Goal: Task Accomplishment & Management: Manage account settings

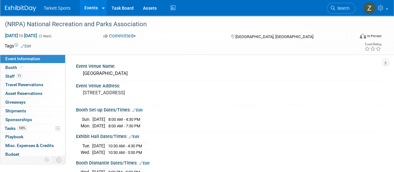
click at [334, 3] on link "Search" at bounding box center [341, 8] width 29 height 11
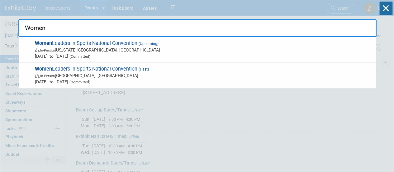
type input "Women L"
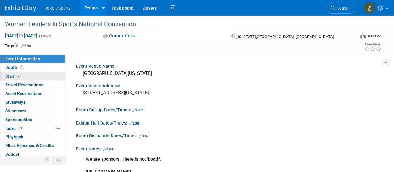
click at [25, 76] on link "7 Staff 7" at bounding box center [32, 76] width 65 height 8
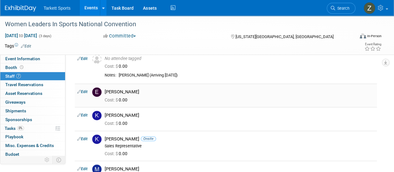
scroll to position [125, 0]
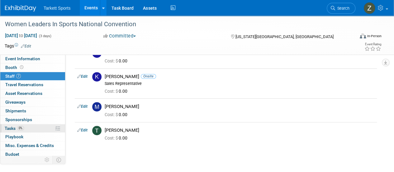
click at [39, 127] on link "0% Tasks 0%" at bounding box center [32, 128] width 65 height 8
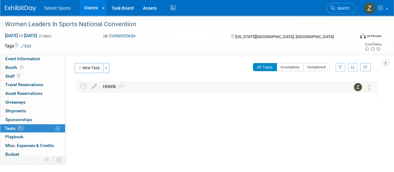
click at [115, 86] on div "Hotels 1" at bounding box center [220, 86] width 241 height 11
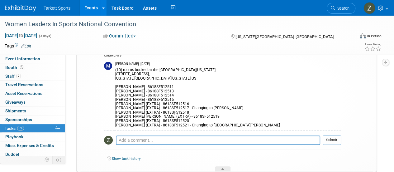
scroll to position [62, 0]
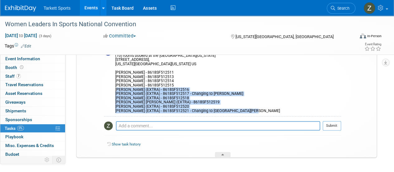
drag, startPoint x: 117, startPoint y: 88, endPoint x: 255, endPoint y: 112, distance: 140.0
click at [255, 112] on div "(10) rooms booked at the [GEOGRAPHIC_DATA][US_STATE] [STREET_ADDRESS][US_STATE]…" at bounding box center [228, 82] width 226 height 61
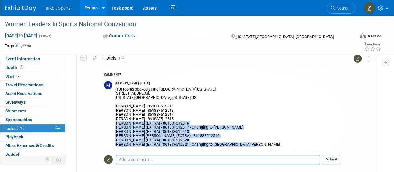
scroll to position [0, 0]
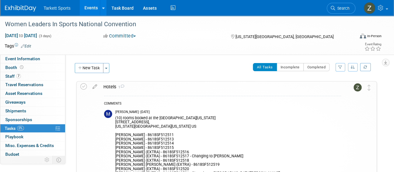
click at [150, 107] on div "COMMENTS" at bounding box center [222, 104] width 237 height 7
drag, startPoint x: 116, startPoint y: 117, endPoint x: 121, endPoint y: 118, distance: 5.5
click at [123, 119] on div "(10) rooms booked at the [GEOGRAPHIC_DATA][US_STATE] [STREET_ADDRESS][US_STATE]…" at bounding box center [228, 144] width 226 height 61
click at [119, 117] on div "(10) rooms booked at the [GEOGRAPHIC_DATA][US_STATE] [STREET_ADDRESS][US_STATE]…" at bounding box center [228, 144] width 226 height 61
click at [116, 118] on div "(10) rooms booked at the [GEOGRAPHIC_DATA][US_STATE] [STREET_ADDRESS][US_STATE]…" at bounding box center [228, 144] width 226 height 61
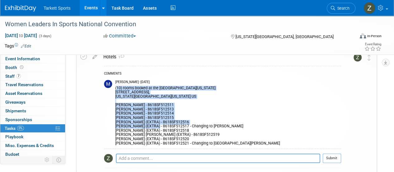
scroll to position [31, 0]
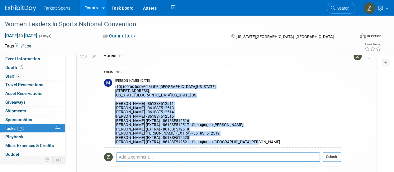
drag, startPoint x: 116, startPoint y: 118, endPoint x: 256, endPoint y: 144, distance: 142.9
click at [256, 144] on td "[PERSON_NAME] - [DATE] (10) rooms booked at the [GEOGRAPHIC_DATA][US_STATE] [ST…" at bounding box center [228, 111] width 226 height 71
copy div "(10) rooms booked at the [GEOGRAPHIC_DATA][US_STATE] [STREET_ADDRESS][US_STATE]…"
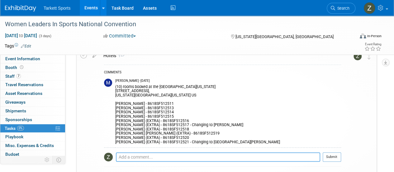
drag, startPoint x: 198, startPoint y: 160, endPoint x: 192, endPoint y: 157, distance: 6.1
click at [197, 160] on textarea at bounding box center [218, 156] width 204 height 9
paste textarea "(10) rooms booked at the [GEOGRAPHIC_DATA][US_STATE] [STREET_ADDRESS][US_STATE]…"
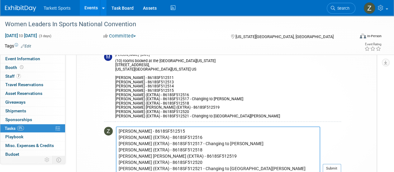
scroll to position [44, 0]
drag, startPoint x: 163, startPoint y: 142, endPoint x: 112, endPoint y: 144, distance: 50.8
click at [112, 144] on tr "(10) rooms booked at the [GEOGRAPHIC_DATA][US_STATE] [STREET_ADDRESS][US_STATE]…" at bounding box center [222, 152] width 237 height 52
drag, startPoint x: 263, startPoint y: 143, endPoint x: 179, endPoint y: 142, distance: 83.5
click at [179, 142] on textarea "(10) rooms booked at the [GEOGRAPHIC_DATA][US_STATE] [STREET_ADDRESS][US_STATE]…" at bounding box center [218, 149] width 204 height 47
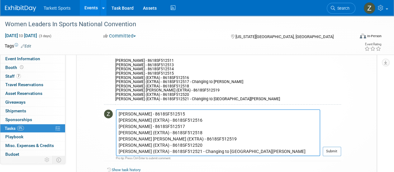
scroll to position [88, 0]
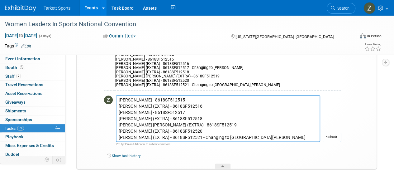
drag, startPoint x: 268, startPoint y: 136, endPoint x: 226, endPoint y: 137, distance: 42.1
click at [226, 137] on textarea "(10) rooms booked at the [GEOGRAPHIC_DATA][US_STATE] [STREET_ADDRESS][US_STATE]…" at bounding box center [218, 118] width 204 height 47
drag, startPoint x: 165, startPoint y: 137, endPoint x: 115, endPoint y: 137, distance: 49.5
click at [115, 137] on tr "(10) rooms booked at the [GEOGRAPHIC_DATA][US_STATE] [STREET_ADDRESS][US_STATE]…" at bounding box center [222, 121] width 237 height 52
paste textarea "[PERSON_NAME]"
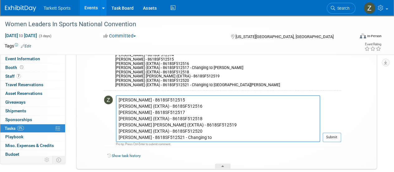
drag, startPoint x: 227, startPoint y: 139, endPoint x: 193, endPoint y: 137, distance: 34.3
click at [193, 137] on textarea "(10) rooms booked at the [GEOGRAPHIC_DATA][US_STATE] [STREET_ADDRESS][US_STATE]…" at bounding box center [218, 118] width 204 height 47
drag, startPoint x: 196, startPoint y: 137, endPoint x: 115, endPoint y: 138, distance: 81.0
click at [115, 138] on tr "(10) rooms booked at the [GEOGRAPHIC_DATA][US_STATE] [STREET_ADDRESS][US_STATE]…" at bounding box center [222, 121] width 237 height 52
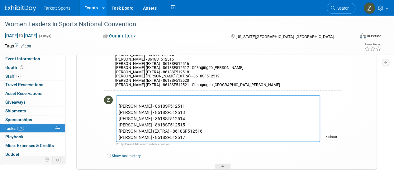
click at [194, 129] on textarea "(10) rooms booked at the [GEOGRAPHIC_DATA][US_STATE] [STREET_ADDRESS][US_STATE]…" at bounding box center [218, 118] width 204 height 47
paste textarea "[PERSON_NAME] - 8618SF512521"
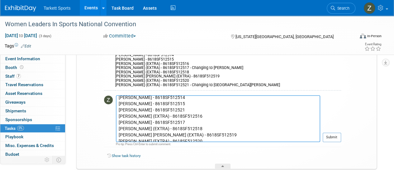
scroll to position [44, 0]
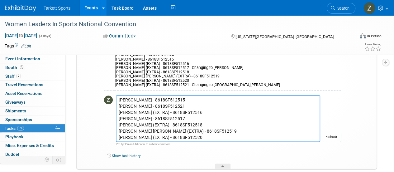
click at [163, 112] on textarea "(10) rooms booked at the [GEOGRAPHIC_DATA][US_STATE] [STREET_ADDRESS][US_STATE]…" at bounding box center [218, 118] width 204 height 47
click at [189, 109] on textarea "(10) rooms booked at the [GEOGRAPHIC_DATA][US_STATE] [STREET_ADDRESS][US_STATE]…" at bounding box center [218, 118] width 204 height 47
paste textarea "[PERSON_NAME] (EXTRA) - 8618SF512516"
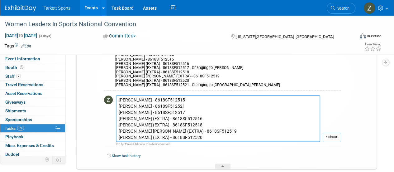
click at [120, 117] on textarea "(10) rooms booked at the [GEOGRAPHIC_DATA][US_STATE] [STREET_ADDRESS][US_STATE]…" at bounding box center [218, 118] width 204 height 47
drag, startPoint x: 159, startPoint y: 129, endPoint x: 145, endPoint y: 129, distance: 13.7
click at [145, 129] on textarea "(10) rooms booked at the [GEOGRAPHIC_DATA][US_STATE] [STREET_ADDRESS][US_STATE]…" at bounding box center [218, 118] width 204 height 47
drag, startPoint x: 183, startPoint y: 130, endPoint x: 98, endPoint y: 132, distance: 85.1
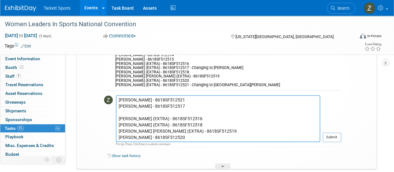
click at [98, 132] on tr "Hotels 1 COMMENTS [PERSON_NAME] - [DATE] (10) rooms booked at the [GEOGRAPHIC_D…" at bounding box center [226, 80] width 293 height 175
drag, startPoint x: 179, startPoint y: 132, endPoint x: 114, endPoint y: 132, distance: 64.5
click at [114, 132] on tr "(10) rooms booked at the [GEOGRAPHIC_DATA][US_STATE] [STREET_ADDRESS][US_STATE]…" at bounding box center [222, 121] width 237 height 52
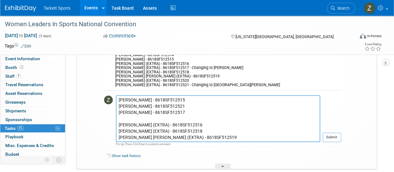
scroll to position [25, 0]
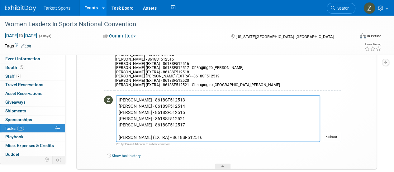
click at [186, 132] on textarea "(10) rooms booked at the [GEOGRAPHIC_DATA][US_STATE] [STREET_ADDRESS][US_STATE]…" at bounding box center [218, 118] width 204 height 47
paste textarea "[PERSON_NAME] - 8618SF512520"
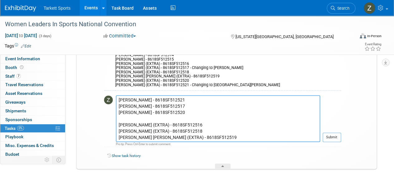
scroll to position [62, 0]
type textarea "(10) rooms booked at the [GEOGRAPHIC_DATA][US_STATE] [STREET_ADDRESS][US_STATE]…"
click at [332, 136] on button "Submit" at bounding box center [332, 136] width 18 height 9
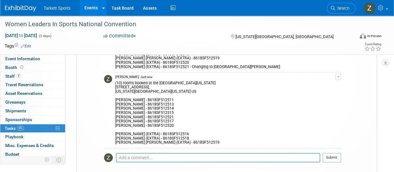
scroll to position [119, 0]
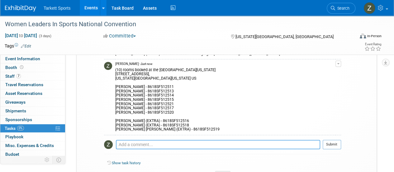
click at [202, 146] on textarea at bounding box center [218, 144] width 204 height 9
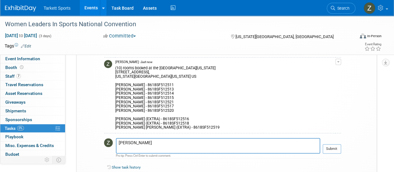
scroll to position [150, 0]
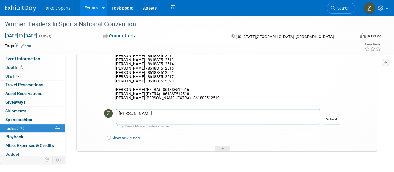
click at [154, 119] on textarea "[PERSON_NAME]" at bounding box center [218, 116] width 204 height 16
paste textarea "[PERSON_NAME]"
type textarea "[PERSON_NAME] [PERSON_NAME]"
click at [336, 118] on button "Submit" at bounding box center [332, 119] width 18 height 9
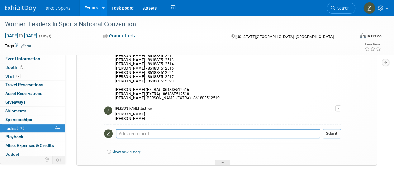
click at [126, 115] on div "[PERSON_NAME] [PERSON_NAME]" at bounding box center [225, 116] width 220 height 10
click at [126, 114] on div "[PERSON_NAME] [PERSON_NAME]" at bounding box center [225, 116] width 220 height 10
copy div "[PERSON_NAME]"
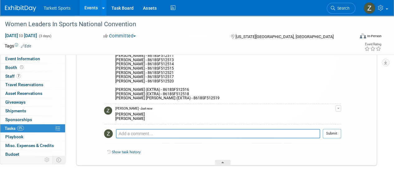
click at [137, 113] on div "[PERSON_NAME] [PERSON_NAME]" at bounding box center [225, 116] width 220 height 10
copy div "Agattas"
click at [114, 116] on td at bounding box center [109, 113] width 11 height 20
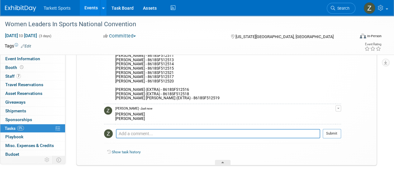
click at [122, 119] on div "[PERSON_NAME] [PERSON_NAME]" at bounding box center [225, 116] width 220 height 10
copy div "[PERSON_NAME]"
click at [135, 120] on div "[PERSON_NAME] [PERSON_NAME]" at bounding box center [225, 116] width 220 height 10
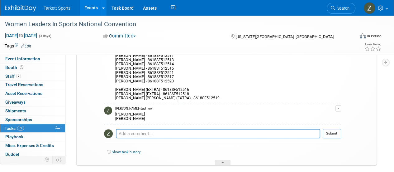
copy div "[PERSON_NAME]"
drag, startPoint x: 279, startPoint y: 106, endPoint x: 247, endPoint y: 111, distance: 31.9
click at [279, 106] on div "[PERSON_NAME] - Just now" at bounding box center [225, 108] width 220 height 4
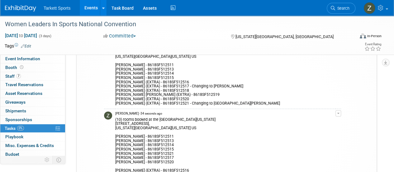
scroll to position [57, 0]
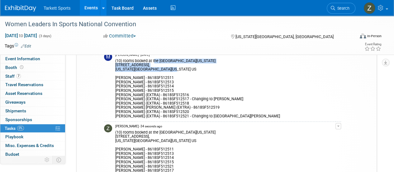
drag, startPoint x: 123, startPoint y: 61, endPoint x: 176, endPoint y: 68, distance: 54.1
click at [175, 69] on div "(10) rooms booked at the [GEOGRAPHIC_DATA][US_STATE] [STREET_ADDRESS][US_STATE]…" at bounding box center [225, 87] width 220 height 61
copy div "rooms booked at the [GEOGRAPHIC_DATA][US_STATE] [STREET_ADDRESS][US_STATE][US_S…"
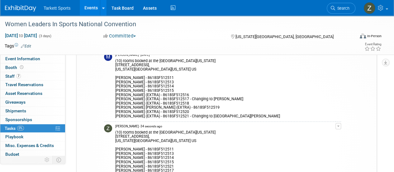
click at [173, 75] on div "(10) rooms booked at the [GEOGRAPHIC_DATA][US_STATE] [STREET_ADDRESS][US_STATE]…" at bounding box center [225, 87] width 220 height 61
copy div "8618SF512511"
click at [12, 73] on link "7 Staff 7" at bounding box center [32, 76] width 65 height 8
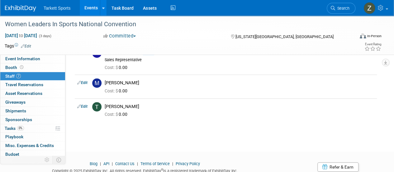
scroll to position [171, 0]
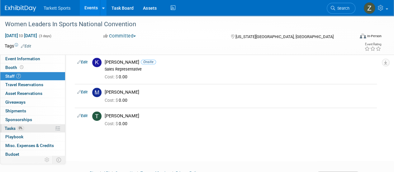
scroll to position [108, 0]
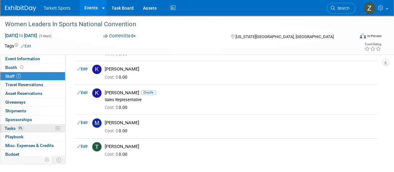
click at [18, 129] on span "Tasks 0%" at bounding box center [14, 128] width 19 height 5
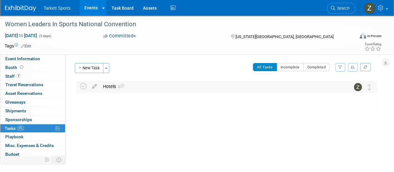
click at [119, 86] on span "3" at bounding box center [120, 87] width 8 height 4
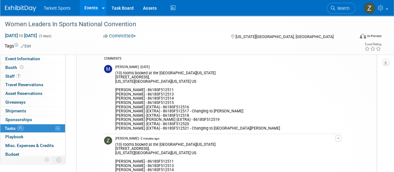
scroll to position [31, 0]
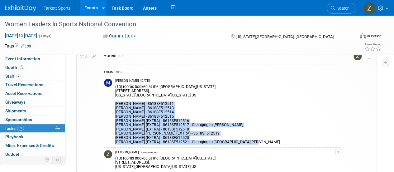
drag, startPoint x: 115, startPoint y: 102, endPoint x: 251, endPoint y: 145, distance: 142.6
click at [251, 145] on td "[PERSON_NAME] - [DATE] (10) rooms booked at the [GEOGRAPHIC_DATA][US_STATE] [ST…" at bounding box center [225, 111] width 220 height 71
click at [219, 126] on div "(10) rooms booked at the [GEOGRAPHIC_DATA][US_STATE] [STREET_ADDRESS][US_STATE]…" at bounding box center [225, 113] width 220 height 61
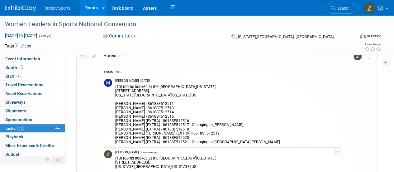
click at [219, 126] on div "(10) rooms booked at the [GEOGRAPHIC_DATA][US_STATE] [STREET_ADDRESS][US_STATE]…" at bounding box center [225, 113] width 220 height 61
click at [217, 126] on div "(10) rooms booked at the [GEOGRAPHIC_DATA][US_STATE] [STREET_ADDRESS][US_STATE]…" at bounding box center [225, 113] width 220 height 61
click at [209, 125] on div "(10) rooms booked at the [GEOGRAPHIC_DATA][US_STATE] [STREET_ADDRESS][US_STATE]…" at bounding box center [225, 113] width 220 height 61
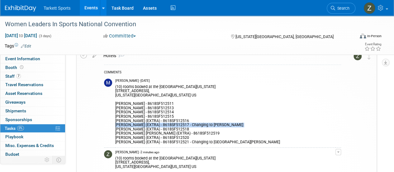
click at [209, 125] on div "(10) rooms booked at the [GEOGRAPHIC_DATA][US_STATE] [STREET_ADDRESS][US_STATE]…" at bounding box center [225, 113] width 220 height 61
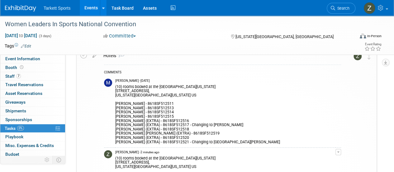
click at [218, 141] on div "(10) rooms booked at the [GEOGRAPHIC_DATA][US_STATE] [STREET_ADDRESS][US_STATE]…" at bounding box center [225, 113] width 220 height 61
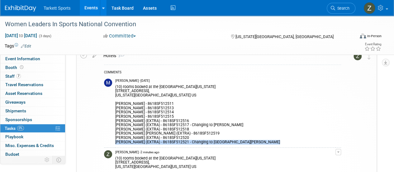
click at [218, 141] on div "(10) rooms booked at the [GEOGRAPHIC_DATA][US_STATE] [STREET_ADDRESS][US_STATE]…" at bounding box center [225, 113] width 220 height 61
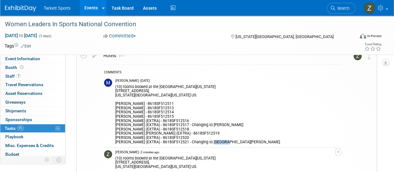
click at [218, 141] on div "(10) rooms booked at the [GEOGRAPHIC_DATA][US_STATE] [STREET_ADDRESS][US_STATE]…" at bounding box center [225, 113] width 220 height 61
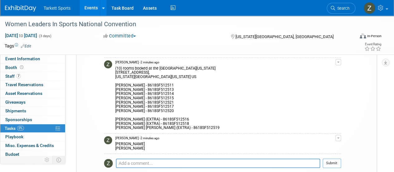
scroll to position [156, 0]
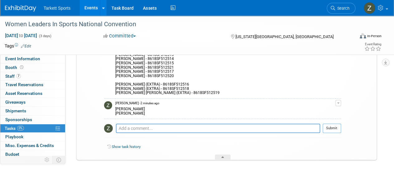
click at [120, 112] on div "[PERSON_NAME] [PERSON_NAME]" at bounding box center [225, 110] width 220 height 10
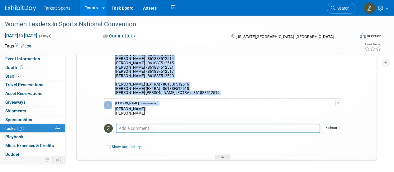
click at [120, 112] on div "[PERSON_NAME] [PERSON_NAME]" at bounding box center [225, 110] width 220 height 10
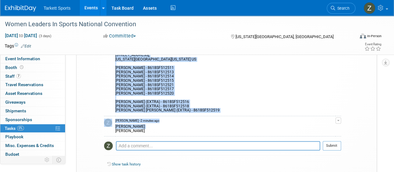
scroll to position [125, 0]
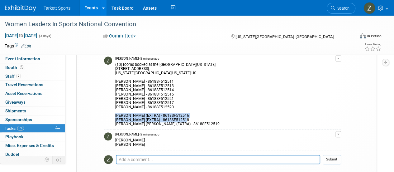
drag, startPoint x: 116, startPoint y: 115, endPoint x: 188, endPoint y: 119, distance: 72.4
click at [188, 119] on div "(10) rooms booked at the [GEOGRAPHIC_DATA][US_STATE] [STREET_ADDRESS][US_STATE]…" at bounding box center [225, 93] width 220 height 65
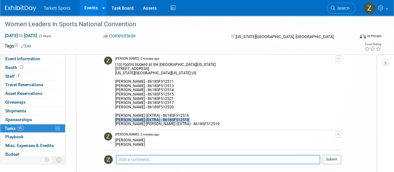
click at [188, 119] on div "(10) rooms booked at the [GEOGRAPHIC_DATA][US_STATE] [STREET_ADDRESS][US_STATE]…" at bounding box center [225, 93] width 220 height 65
click at [22, 60] on span "Event Information" at bounding box center [22, 58] width 35 height 5
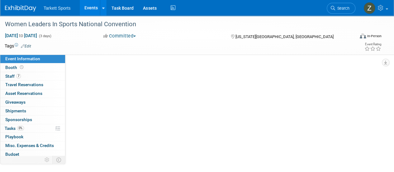
scroll to position [0, 0]
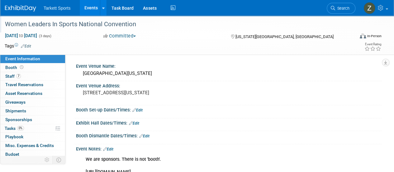
click at [128, 23] on div "Women Leaders In Sports National Convention" at bounding box center [176, 24] width 347 height 11
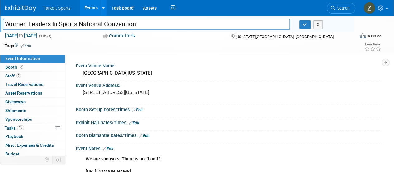
click at [128, 23] on input "Women Leaders In Sports National Convention" at bounding box center [146, 24] width 287 height 11
click at [26, 128] on link "0% Tasks 0%" at bounding box center [32, 128] width 65 height 8
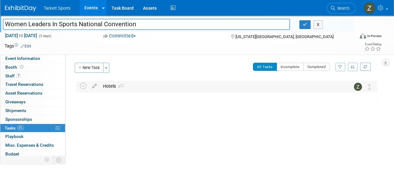
click at [135, 87] on div "Hotels 3" at bounding box center [220, 86] width 241 height 11
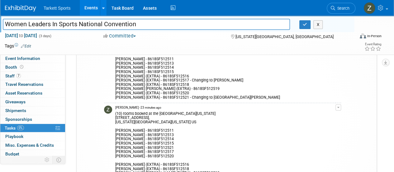
scroll to position [62, 0]
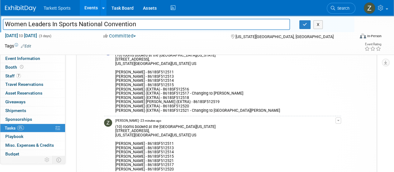
click at [199, 96] on div "(10) rooms booked at the [GEOGRAPHIC_DATA][US_STATE] [STREET_ADDRESS][US_STATE]…" at bounding box center [225, 82] width 220 height 61
click at [198, 93] on div "(10) rooms booked at the [GEOGRAPHIC_DATA][US_STATE] [STREET_ADDRESS][US_STATE]…" at bounding box center [225, 82] width 220 height 61
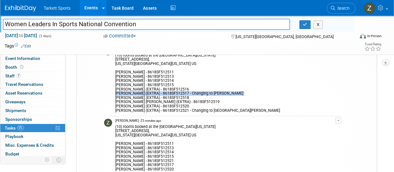
click at [198, 93] on div "(10) rooms booked at the [GEOGRAPHIC_DATA][US_STATE] [STREET_ADDRESS][US_STATE]…" at bounding box center [225, 82] width 220 height 61
click at [198, 91] on div "(10) rooms booked at the [GEOGRAPHIC_DATA][US_STATE] [STREET_ADDRESS][US_STATE]…" at bounding box center [225, 82] width 220 height 61
click at [28, 76] on link "7 Staff 7" at bounding box center [32, 76] width 65 height 8
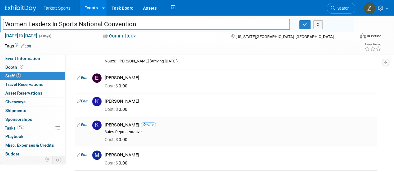
scroll to position [93, 0]
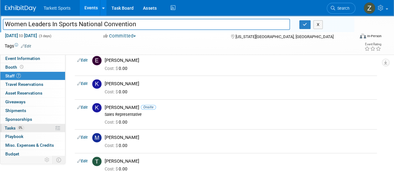
click at [22, 126] on span "0%" at bounding box center [20, 127] width 7 height 5
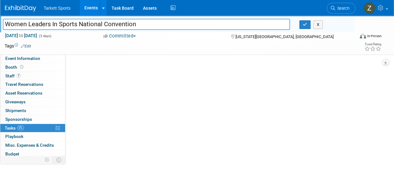
scroll to position [0, 0]
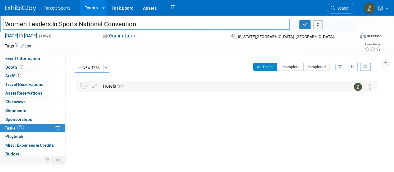
click at [120, 90] on div "Hotels 3" at bounding box center [220, 86] width 241 height 11
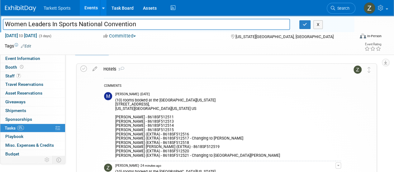
scroll to position [31, 0]
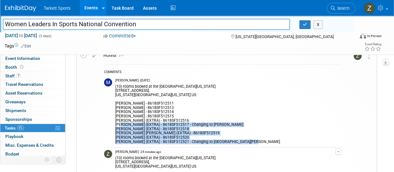
drag, startPoint x: 248, startPoint y: 141, endPoint x: 121, endPoint y: 125, distance: 127.4
click at [121, 125] on div "(10) rooms booked at the [GEOGRAPHIC_DATA][US_STATE] [STREET_ADDRESS][US_STATE]…" at bounding box center [225, 113] width 220 height 61
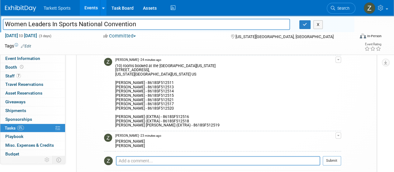
scroll to position [125, 0]
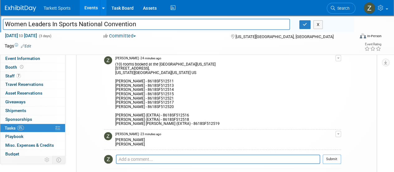
click at [186, 125] on div "(10) rooms booked at the [GEOGRAPHIC_DATA][US_STATE] [STREET_ADDRESS][US_STATE]…" at bounding box center [225, 93] width 220 height 65
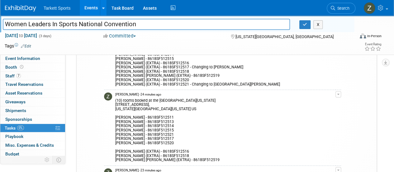
scroll to position [62, 0]
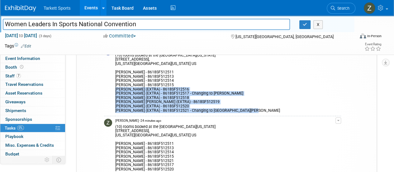
drag, startPoint x: 237, startPoint y: 111, endPoint x: 115, endPoint y: 89, distance: 123.9
click at [115, 89] on div "(10) rooms booked at the [GEOGRAPHIC_DATA][US_STATE] [STREET_ADDRESS][US_STATE]…" at bounding box center [225, 82] width 220 height 61
copy div "[PERSON_NAME] (EXTRA) - 8618SF512516 [PERSON_NAME] (EXTRA) - 8618SF512517 - Cha…"
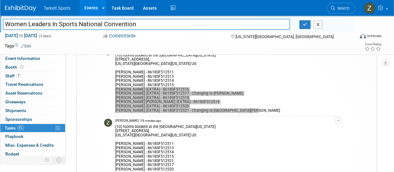
scroll to position [125, 0]
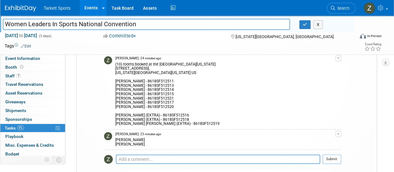
click at [124, 140] on div "[PERSON_NAME] [PERSON_NAME]" at bounding box center [225, 141] width 220 height 10
copy div "[PERSON_NAME]"
click at [133, 145] on div "[PERSON_NAME] [PERSON_NAME]" at bounding box center [225, 141] width 220 height 10
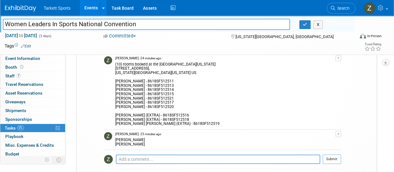
click at [133, 145] on div "[PERSON_NAME] [PERSON_NAME]" at bounding box center [225, 141] width 220 height 10
copy tbody "[PERSON_NAME] Edit Comment Remove"
click at [156, 141] on div "[PERSON_NAME] [PERSON_NAME]" at bounding box center [225, 141] width 220 height 10
drag, startPoint x: 149, startPoint y: 144, endPoint x: 115, endPoint y: 145, distance: 33.3
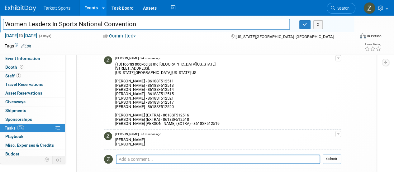
click at [115, 145] on div "[PERSON_NAME] [PERSON_NAME]" at bounding box center [225, 141] width 220 height 10
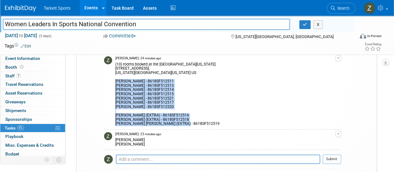
drag, startPoint x: 188, startPoint y: 122, endPoint x: 116, endPoint y: 82, distance: 82.5
click at [116, 82] on div "(10) rooms booked at the [GEOGRAPHIC_DATA][US_STATE] [STREET_ADDRESS][US_STATE]…" at bounding box center [225, 93] width 220 height 65
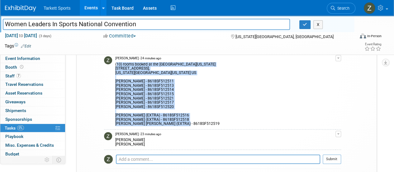
drag, startPoint x: 115, startPoint y: 65, endPoint x: 188, endPoint y: 123, distance: 93.1
click at [188, 123] on div "(10) rooms booked at the [GEOGRAPHIC_DATA][US_STATE] [STREET_ADDRESS][US_STATE]…" at bounding box center [225, 93] width 220 height 65
click at [337, 58] on span "button" at bounding box center [338, 57] width 2 height 1
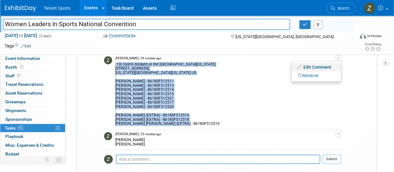
click at [320, 69] on link "Edit Comment" at bounding box center [316, 67] width 49 height 9
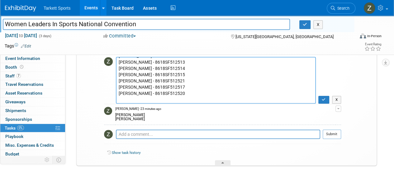
scroll to position [50, 0]
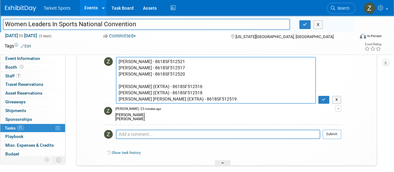
drag, startPoint x: 163, startPoint y: 98, endPoint x: 117, endPoint y: 99, distance: 45.2
click at [118, 98] on textarea "(10) rooms booked at the [GEOGRAPHIC_DATA][US_STATE] [STREET_ADDRESS][US_STATE]…" at bounding box center [216, 80] width 200 height 47
paste textarea "[PERSON_NAME]"
drag, startPoint x: 164, startPoint y: 93, endPoint x: 117, endPoint y: 93, distance: 46.7
click at [117, 93] on textarea "(10) rooms booked at the [GEOGRAPHIC_DATA][US_STATE] [STREET_ADDRESS][US_STATE]…" at bounding box center [216, 80] width 200 height 47
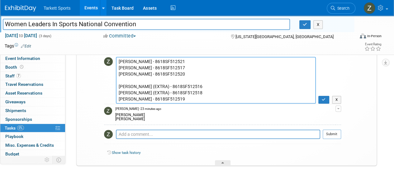
paste textarea "[PERSON_NAME]"
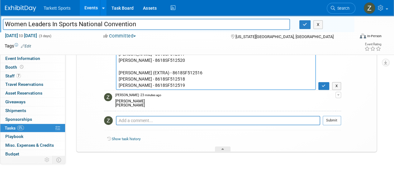
scroll to position [125, 0]
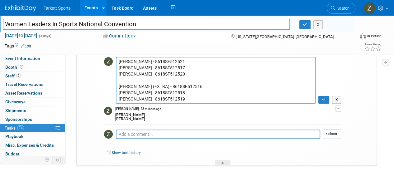
drag, startPoint x: 191, startPoint y: 97, endPoint x: 117, endPoint y: 93, distance: 73.9
click at [117, 93] on textarea "(10) rooms booked at the [GEOGRAPHIC_DATA][US_STATE] [STREET_ADDRESS][US_STATE]…" at bounding box center [216, 80] width 200 height 47
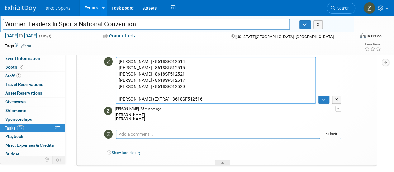
scroll to position [44, 0]
click at [187, 79] on textarea "(10) rooms booked at the [GEOGRAPHIC_DATA][US_STATE] [STREET_ADDRESS][US_STATE]…" at bounding box center [216, 80] width 200 height 47
paste textarea "[PERSON_NAME] - 8618SF512518 [PERSON_NAME] - 8618SF512519"
type textarea "(10) rooms booked at the [GEOGRAPHIC_DATA][US_STATE] [STREET_ADDRESS][US_STATE]…"
click at [326, 101] on button "button" at bounding box center [323, 100] width 11 height 8
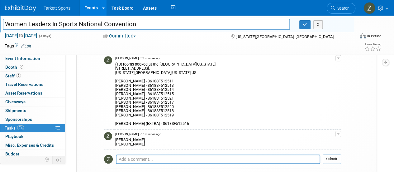
click at [340, 133] on button "button" at bounding box center [339, 134] width 6 height 6
click at [315, 147] on button "Remove" at bounding box center [308, 151] width 27 height 8
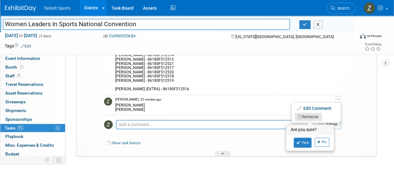
click at [301, 121] on li "Remove Are you sure? Yes No" at bounding box center [316, 116] width 49 height 8
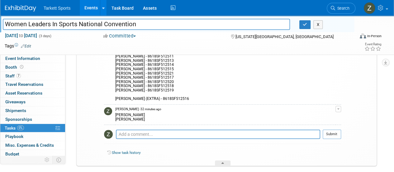
click at [337, 109] on span "button" at bounding box center [338, 108] width 2 height 1
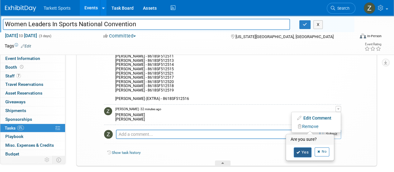
click at [299, 151] on icon at bounding box center [299, 151] width 4 height 3
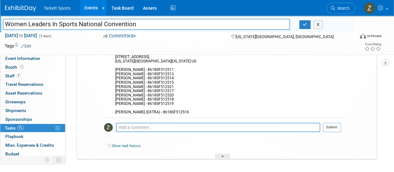
scroll to position [118, 0]
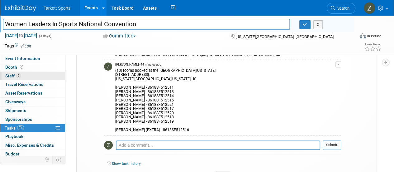
click at [27, 74] on link "7 Staff 7" at bounding box center [32, 76] width 65 height 8
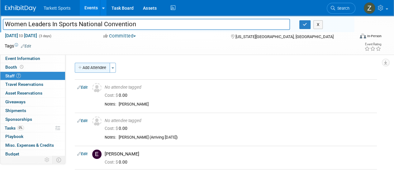
click at [94, 67] on button "Add Attendee" at bounding box center [92, 68] width 35 height 10
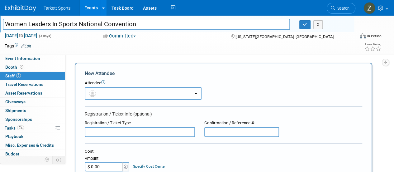
click at [109, 92] on button "button" at bounding box center [143, 93] width 117 height 13
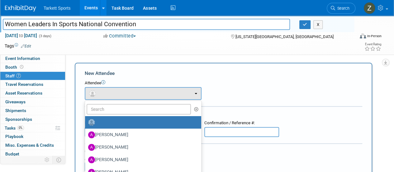
click at [227, 75] on div "New Attendee" at bounding box center [224, 73] width 278 height 7
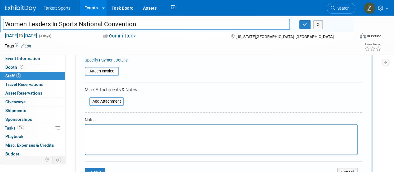
scroll to position [125, 0]
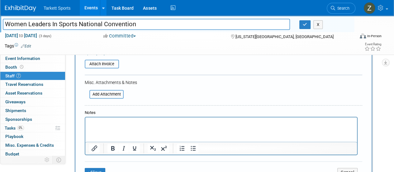
drag, startPoint x: 157, startPoint y: 121, endPoint x: 150, endPoint y: 119, distance: 7.7
click at [155, 121] on p "Rich Text Area. Press ALT-0 for help." at bounding box center [221, 123] width 264 height 6
click at [98, 124] on p "Rich Text Area. Press ALT-0 for help." at bounding box center [221, 123] width 264 height 6
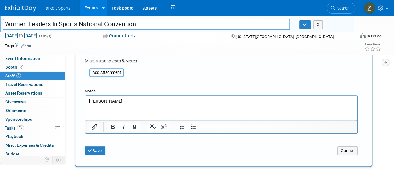
scroll to position [156, 0]
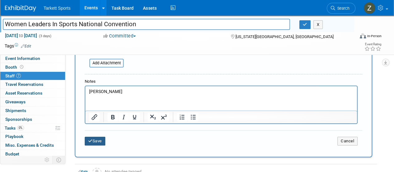
click at [94, 139] on button "Save" at bounding box center [95, 140] width 21 height 9
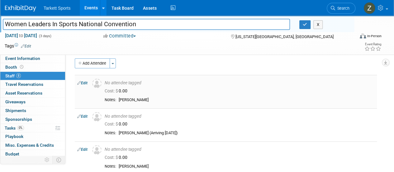
scroll to position [0, 0]
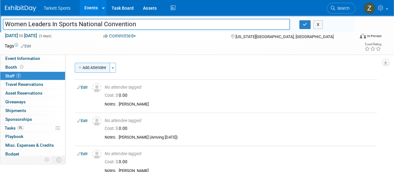
click at [95, 69] on button "Add Attendee" at bounding box center [92, 68] width 35 height 10
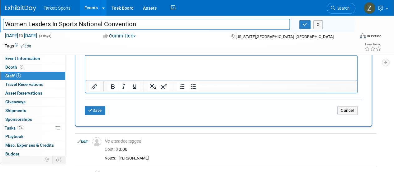
scroll to position [156, 0]
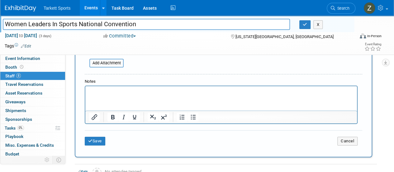
click at [109, 90] on p "Rich Text Area. Press ALT-0 for help." at bounding box center [221, 91] width 264 height 6
click at [95, 140] on button "Save" at bounding box center [95, 140] width 21 height 9
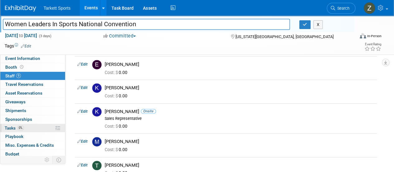
click at [22, 125] on span "0%" at bounding box center [20, 127] width 7 height 5
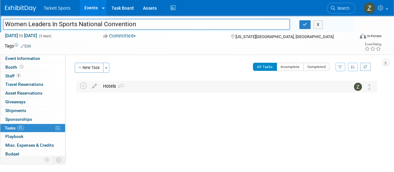
click at [123, 90] on div "Hotels 2" at bounding box center [220, 86] width 241 height 11
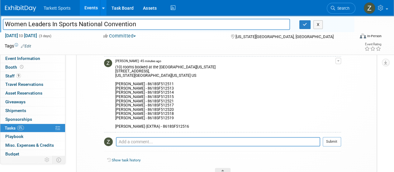
scroll to position [125, 0]
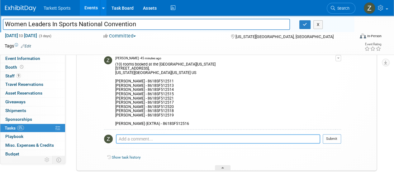
click at [146, 140] on textarea at bounding box center [218, 138] width 204 height 9
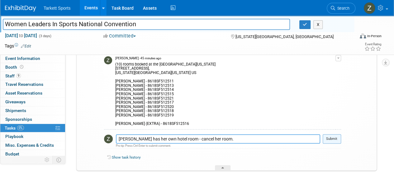
type textarea "[PERSON_NAME] has her own hotel room - cancel her room."
click at [338, 139] on button "Submit" at bounding box center [332, 138] width 18 height 9
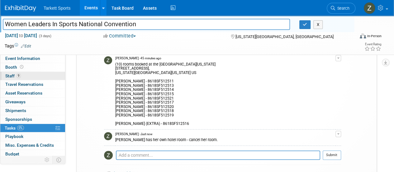
click at [16, 76] on span "9" at bounding box center [18, 75] width 5 height 5
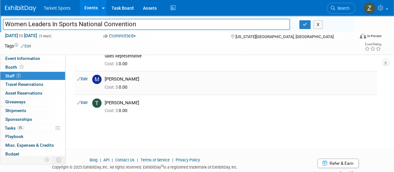
scroll to position [156, 0]
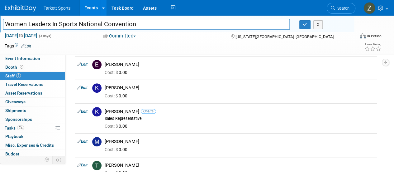
click at [132, 23] on input "Women Leaders In Sports National Convention" at bounding box center [146, 24] width 287 height 11
click at [33, 126] on link "0% Tasks 0%" at bounding box center [32, 128] width 65 height 8
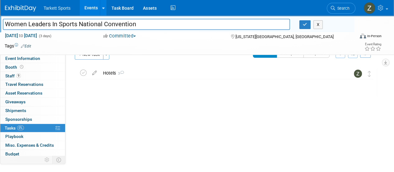
scroll to position [24, 0]
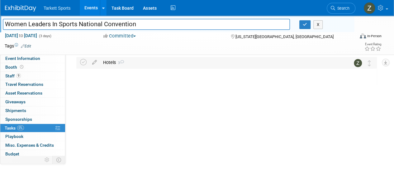
click at [119, 65] on div "Hotels 3" at bounding box center [220, 62] width 241 height 11
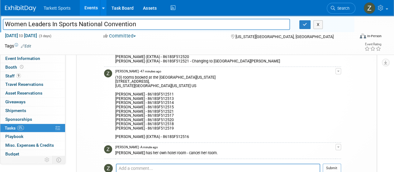
scroll to position [117, 0]
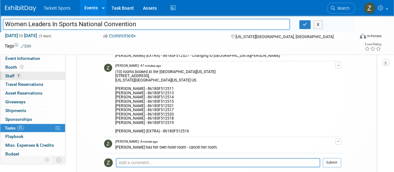
click at [38, 74] on link "9 Staff 9" at bounding box center [32, 76] width 65 height 8
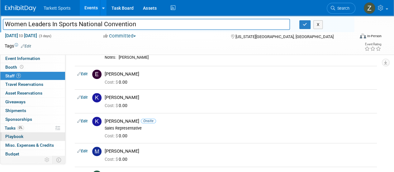
scroll to position [156, 0]
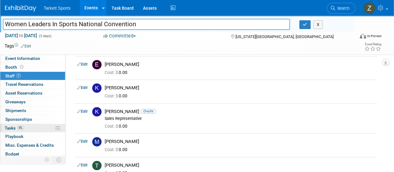
click at [10, 127] on span "Tasks 0%" at bounding box center [14, 127] width 19 height 5
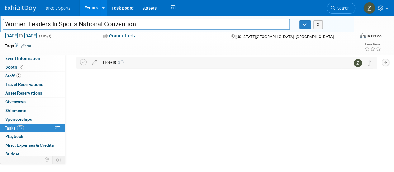
click at [107, 62] on div "Hotels 3" at bounding box center [220, 62] width 241 height 11
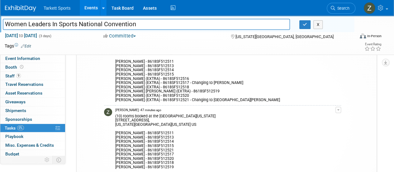
scroll to position [86, 0]
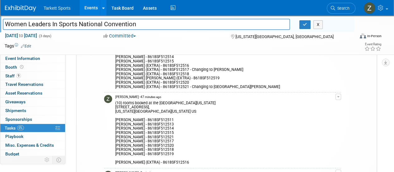
drag, startPoint x: 188, startPoint y: 162, endPoint x: 116, endPoint y: 117, distance: 84.7
click at [116, 117] on div "(10) rooms booked at the [GEOGRAPHIC_DATA][US_STATE] [STREET_ADDRESS][US_STATE]…" at bounding box center [225, 131] width 220 height 65
click at [25, 76] on link "9 Staff 9" at bounding box center [32, 76] width 65 height 8
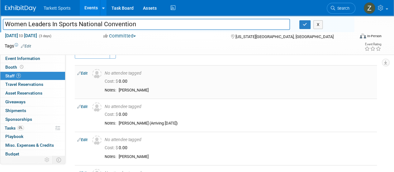
scroll to position [0, 0]
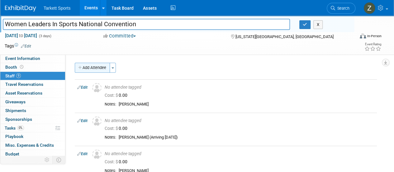
click at [91, 68] on button "Add Attendee" at bounding box center [92, 68] width 35 height 10
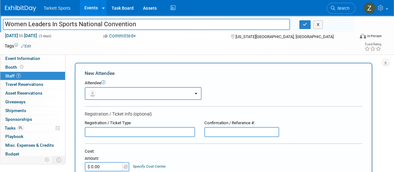
click at [125, 91] on button "button" at bounding box center [143, 93] width 117 height 13
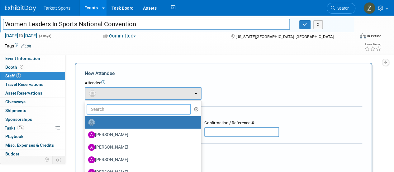
click at [125, 109] on input "text" at bounding box center [139, 109] width 104 height 11
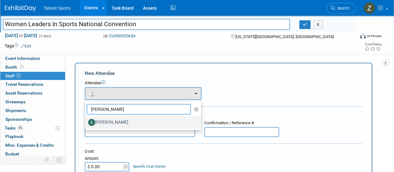
type input "[PERSON_NAME]"
click at [122, 121] on label "[PERSON_NAME]" at bounding box center [141, 122] width 107 height 10
click at [86, 121] on input "[PERSON_NAME]" at bounding box center [84, 121] width 4 height 4
select select "29677d37-d45f-4450-a9c0-2dc5755e94f3"
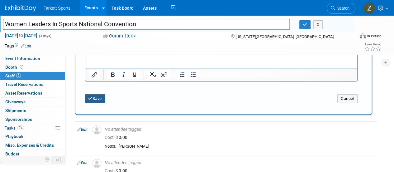
click at [95, 97] on button "Save" at bounding box center [95, 98] width 21 height 9
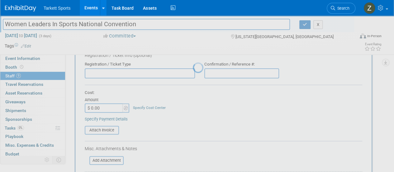
scroll to position [218, 0]
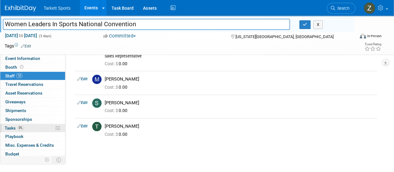
click at [28, 131] on link "0% Tasks 0%" at bounding box center [32, 128] width 65 height 8
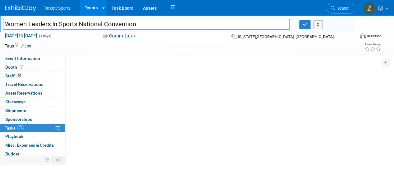
scroll to position [0, 0]
click at [115, 63] on div "Hotels 3" at bounding box center [220, 62] width 241 height 11
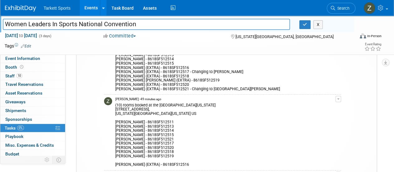
scroll to position [86, 0]
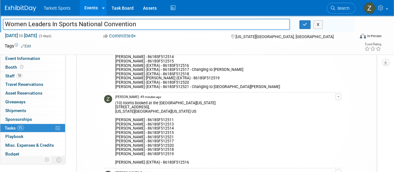
click at [340, 95] on button "button" at bounding box center [339, 96] width 6 height 6
click at [322, 110] on button "Remove" at bounding box center [308, 114] width 27 height 8
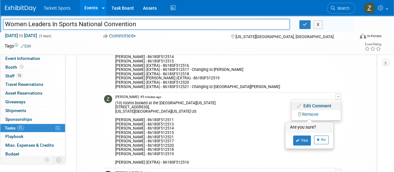
click at [321, 106] on link "Edit Comment" at bounding box center [316, 105] width 49 height 9
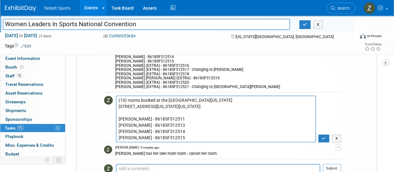
scroll to position [50, 0]
click at [167, 138] on textarea "(10) rooms booked at the [GEOGRAPHIC_DATA][US_STATE] [STREET_ADDRESS][US_STATE]…" at bounding box center [216, 118] width 200 height 47
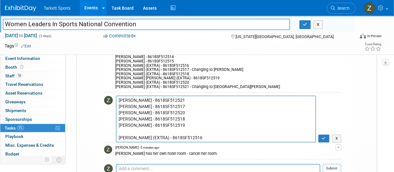
drag, startPoint x: 168, startPoint y: 138, endPoint x: 118, endPoint y: 137, distance: 49.2
click at [118, 137] on textarea "(10) rooms booked at the [GEOGRAPHIC_DATA][US_STATE] [STREET_ADDRESS][US_STATE]…" at bounding box center [216, 118] width 200 height 47
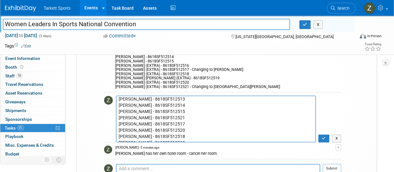
scroll to position [0, 0]
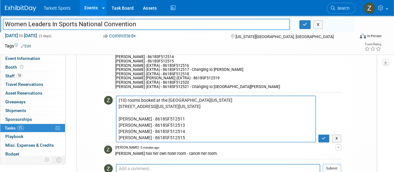
click at [191, 138] on textarea "(10) rooms booked at the [GEOGRAPHIC_DATA][US_STATE] [STREET_ADDRESS][US_STATE]…" at bounding box center [216, 118] width 200 height 47
type textarea "(10) rooms booked at the [GEOGRAPHIC_DATA][US_STATE] [STREET_ADDRESS][US_STATE]…"
click at [326, 137] on button "button" at bounding box center [323, 138] width 11 height 8
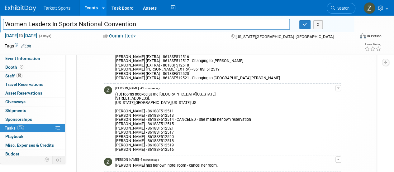
scroll to position [117, 0]
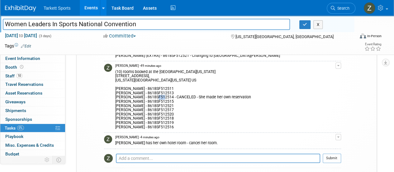
drag, startPoint x: 158, startPoint y: 96, endPoint x: 165, endPoint y: 96, distance: 6.5
click at [165, 96] on div "(10) rooms booked at the [GEOGRAPHIC_DATA][US_STATE] [STREET_ADDRESS][US_STATE]…" at bounding box center [225, 98] width 220 height 61
click at [141, 97] on div "(10) rooms booked at the [GEOGRAPHIC_DATA][US_STATE] [STREET_ADDRESS][US_STATE]…" at bounding box center [225, 98] width 220 height 61
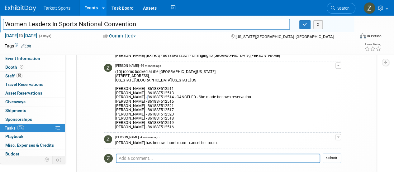
click at [147, 97] on div "(10) rooms booked at the [GEOGRAPHIC_DATA][US_STATE] [STREET_ADDRESS][US_STATE]…" at bounding box center [225, 98] width 220 height 61
click at [149, 98] on div "(10) rooms booked at the [GEOGRAPHIC_DATA][US_STATE] [STREET_ADDRESS][US_STATE]…" at bounding box center [225, 98] width 220 height 61
drag, startPoint x: 153, startPoint y: 96, endPoint x: 160, endPoint y: 97, distance: 7.8
click at [160, 97] on div "(10) rooms booked at the [GEOGRAPHIC_DATA][US_STATE] [STREET_ADDRESS][US_STATE]…" at bounding box center [225, 98] width 220 height 61
click at [340, 65] on button "button" at bounding box center [339, 65] width 6 height 6
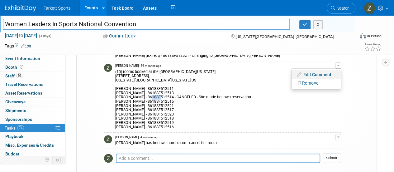
click at [331, 73] on link "Edit Comment" at bounding box center [316, 74] width 49 height 9
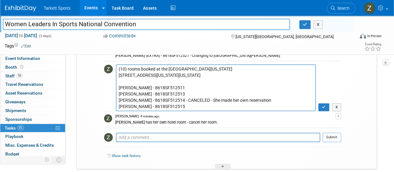
click at [222, 105] on textarea "(10) rooms booked at the [GEOGRAPHIC_DATA][US_STATE] [STREET_ADDRESS][US_STATE]…" at bounding box center [216, 87] width 200 height 47
click at [120, 67] on textarea "(10) rooms booked at the [GEOGRAPHIC_DATA][US_STATE] [STREET_ADDRESS][US_STATE]…" at bounding box center [216, 87] width 200 height 47
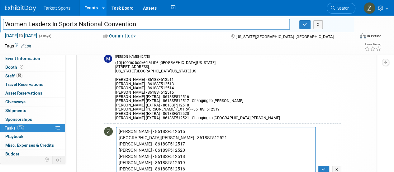
scroll to position [86, 0]
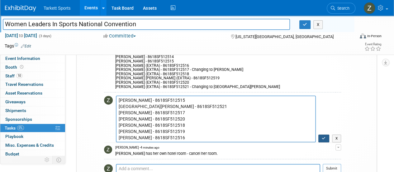
type textarea "(9) rooms booked at the [GEOGRAPHIC_DATA][US_STATE] [STREET_ADDRESS][US_STATE][…"
click at [325, 136] on icon "button" at bounding box center [324, 138] width 4 height 4
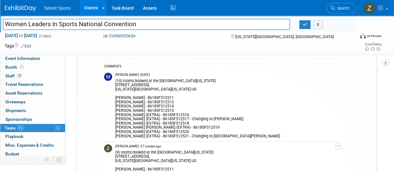
scroll to position [0, 0]
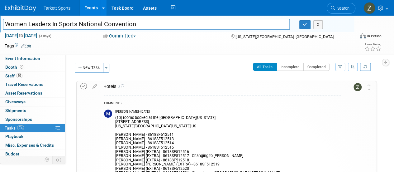
click at [83, 83] on icon at bounding box center [83, 86] width 7 height 7
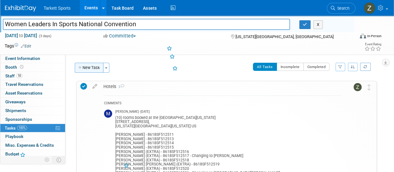
click at [90, 69] on button "New Task" at bounding box center [89, 68] width 29 height 10
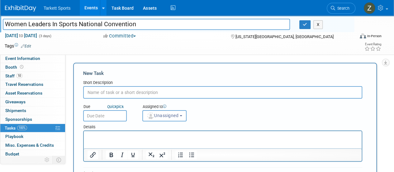
click at [111, 94] on input "text" at bounding box center [222, 92] width 279 height 12
type input "Registrations"
click at [163, 115] on span "Unassigned" at bounding box center [163, 115] width 32 height 5
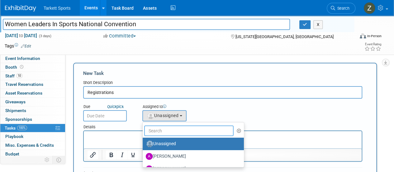
click at [161, 129] on input "text" at bounding box center [188, 130] width 89 height 11
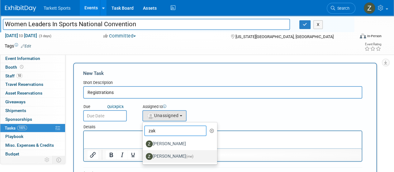
type input "zak"
click at [158, 157] on label "[PERSON_NAME] (me)" at bounding box center [178, 156] width 65 height 10
click at [144, 157] on input "[PERSON_NAME] (me)" at bounding box center [142, 155] width 4 height 4
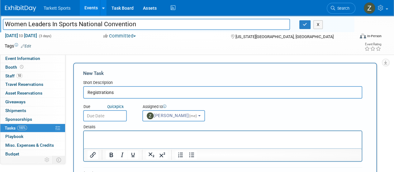
select select "3f867a58-a735-4bf2-b188-faf21206f8a4"
click at [131, 140] on html at bounding box center [223, 135] width 278 height 9
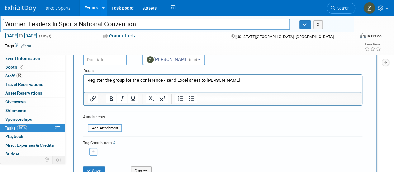
scroll to position [62, 0]
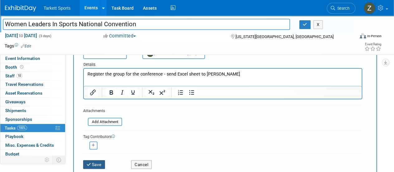
click at [91, 165] on icon "submit" at bounding box center [89, 164] width 5 height 4
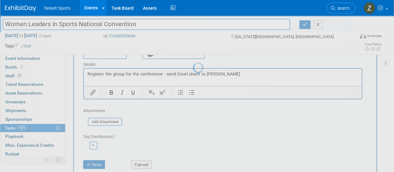
scroll to position [24, 0]
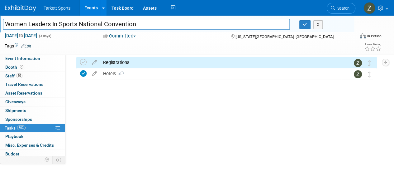
click at [110, 59] on div "Registrations" at bounding box center [220, 62] width 241 height 11
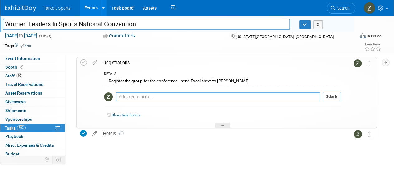
click at [126, 97] on textarea at bounding box center [218, 96] width 204 height 9
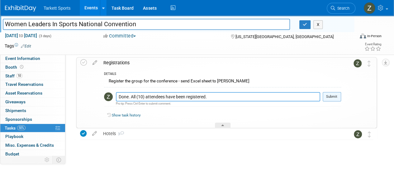
type textarea "Done. All (10) attendees have been registered."
click at [330, 98] on button "Submit" at bounding box center [332, 96] width 18 height 9
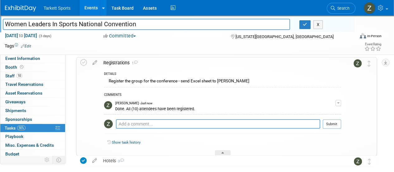
click at [80, 61] on div "Registrations 1 DETAILS Register the group for the conference - send Excel shee…" at bounding box center [226, 106] width 301 height 98
click at [82, 63] on icon at bounding box center [83, 62] width 7 height 7
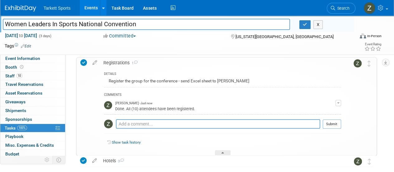
scroll to position [27, 0]
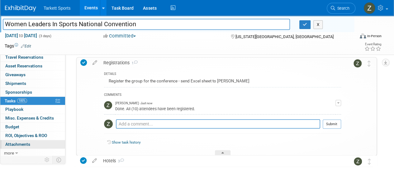
click at [24, 146] on link "0 Attachments 0" at bounding box center [32, 144] width 65 height 8
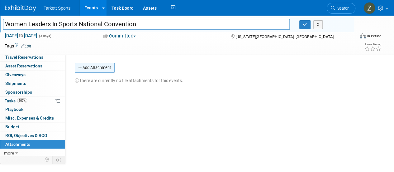
click at [93, 67] on button "Add Attachment" at bounding box center [95, 68] width 40 height 10
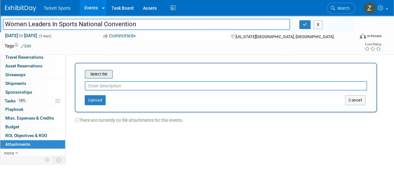
click at [101, 74] on input "file" at bounding box center [75, 73] width 74 height 7
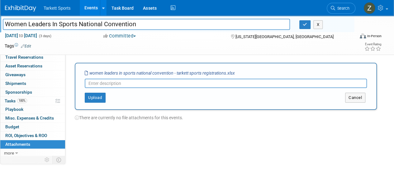
click at [119, 83] on input "text" at bounding box center [226, 83] width 282 height 9
type input "Registration List"
click at [101, 100] on button "Upload" at bounding box center [95, 98] width 21 height 10
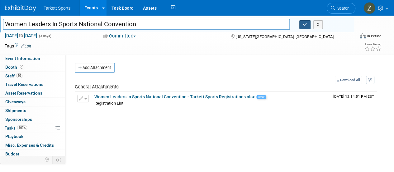
click at [301, 26] on button "button" at bounding box center [304, 24] width 11 height 9
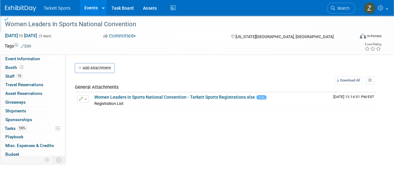
click at [87, 6] on link "Events" at bounding box center [91, 8] width 23 height 16
